Goal: Task Accomplishment & Management: Use online tool/utility

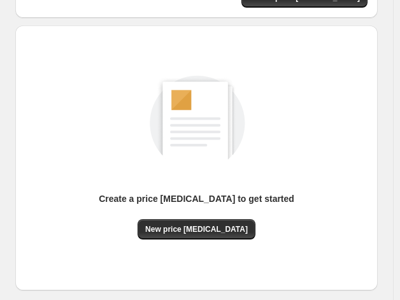
scroll to position [122, 0]
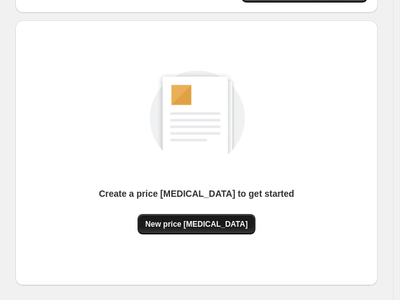
click at [183, 233] on button "New price [MEDICAL_DATA]" at bounding box center [197, 224] width 118 height 20
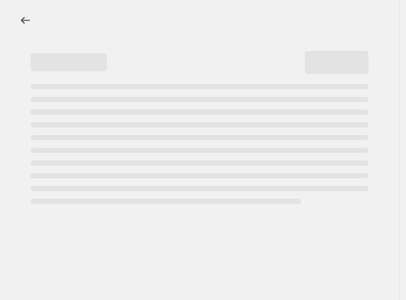
select select "percentage"
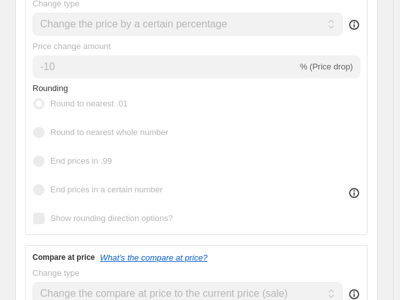
scroll to position [217, 0]
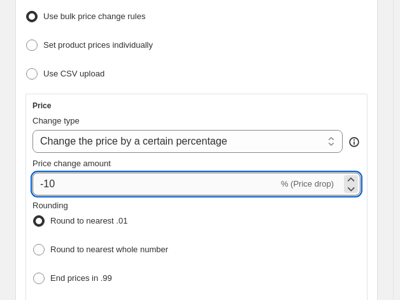
click at [141, 179] on input "-10" at bounding box center [155, 184] width 246 height 23
type input "-1"
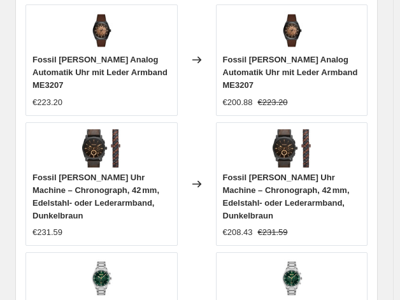
scroll to position [1611, 0]
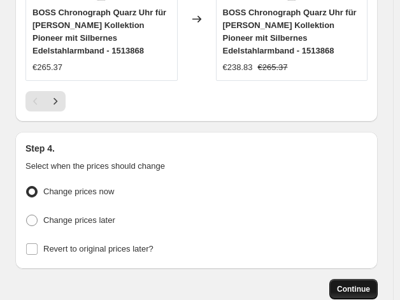
type input "-35"
click at [362, 284] on span "Continue" at bounding box center [353, 289] width 33 height 10
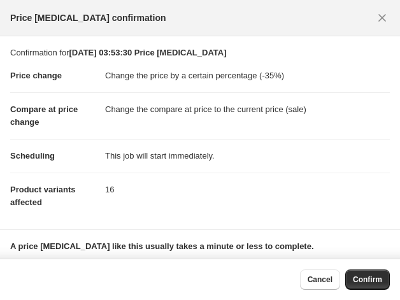
click at [359, 268] on div "Cancel Confirm" at bounding box center [200, 279] width 400 height 41
click at [362, 278] on span "Confirm" at bounding box center [367, 280] width 29 height 10
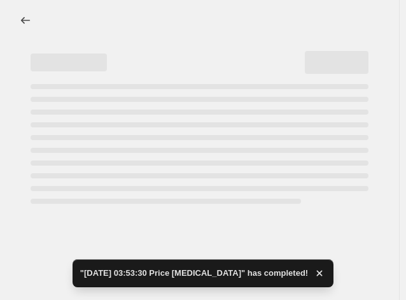
select select "percentage"
